Goal: Find contact information: Find contact information

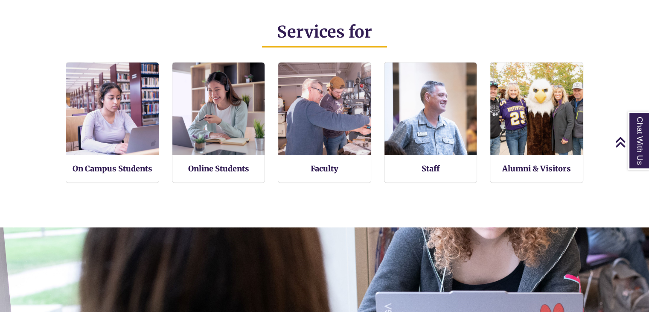
scroll to position [186, 649]
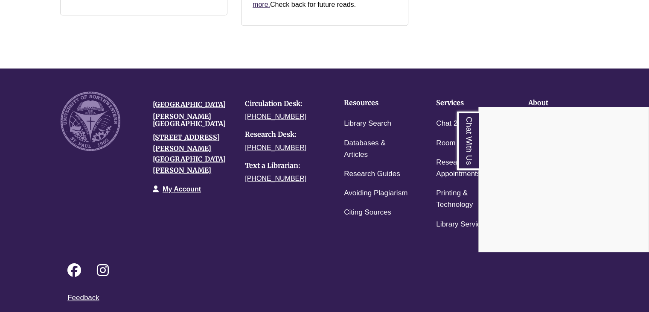
click at [437, 207] on div "Chat With Us" at bounding box center [324, 156] width 649 height 312
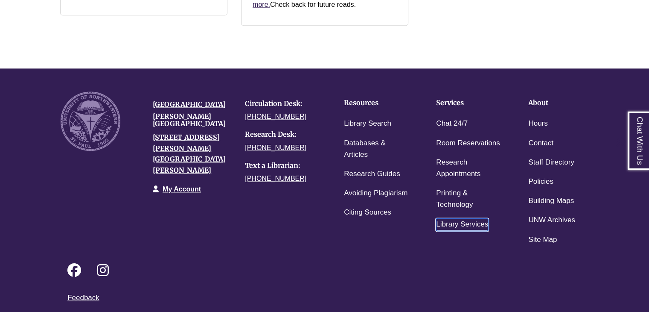
click at [449, 218] on link "Library Services" at bounding box center [462, 224] width 52 height 12
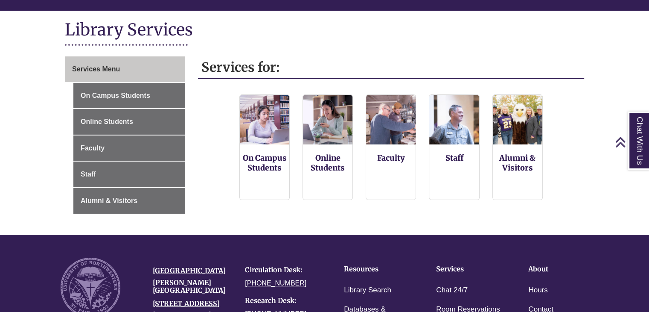
scroll to position [95, 0]
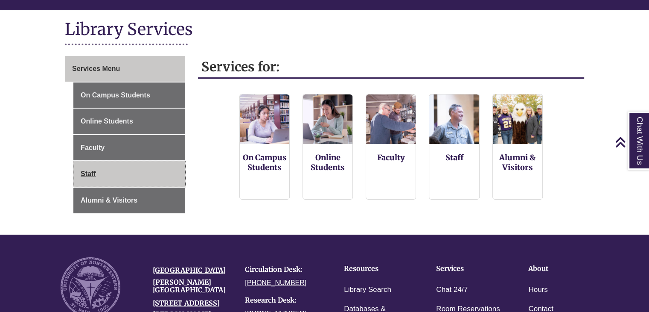
click at [137, 166] on link "Staff" at bounding box center [129, 174] width 112 height 26
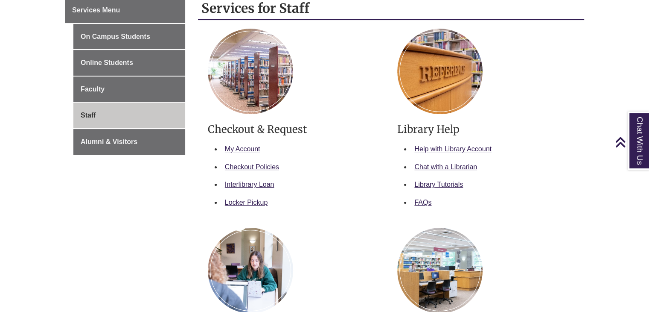
scroll to position [155, 0]
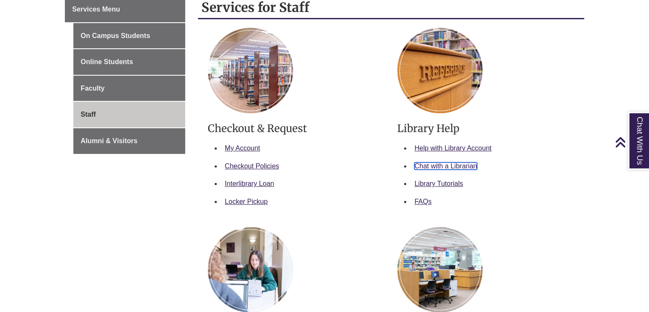
click at [456, 165] on link "Chat with a Librarian" at bounding box center [446, 165] width 63 height 7
